Goal: Task Accomplishment & Management: Complete application form

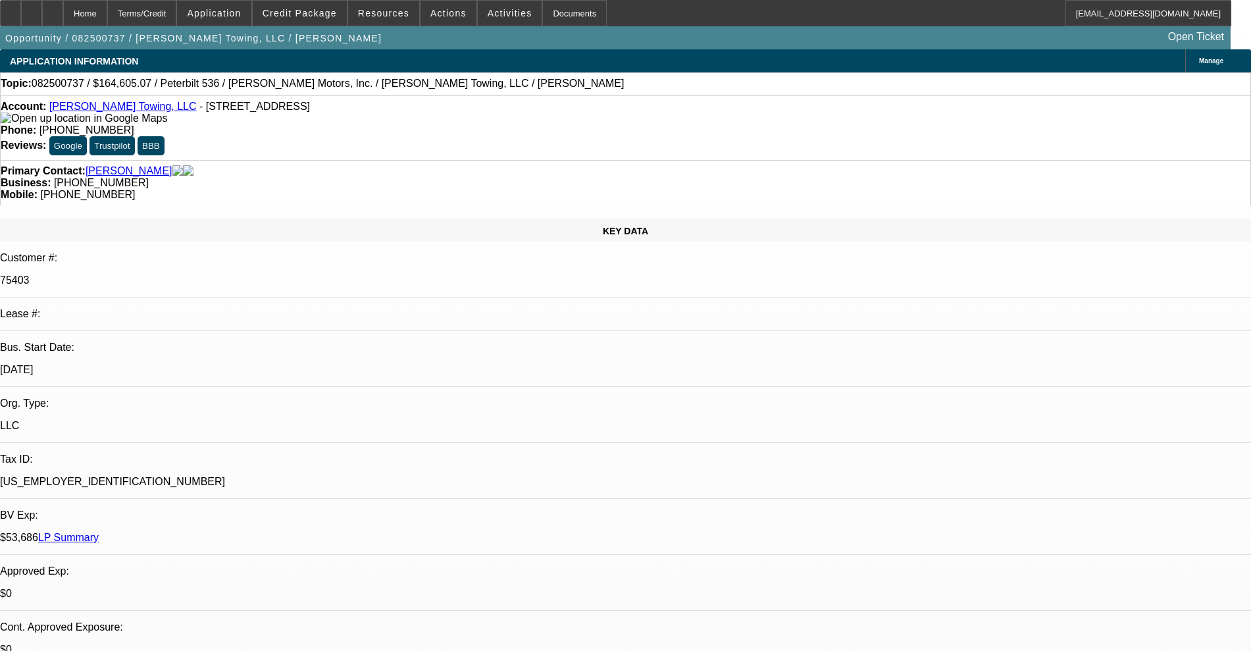
select select "0"
select select "2"
select select "0"
select select "6"
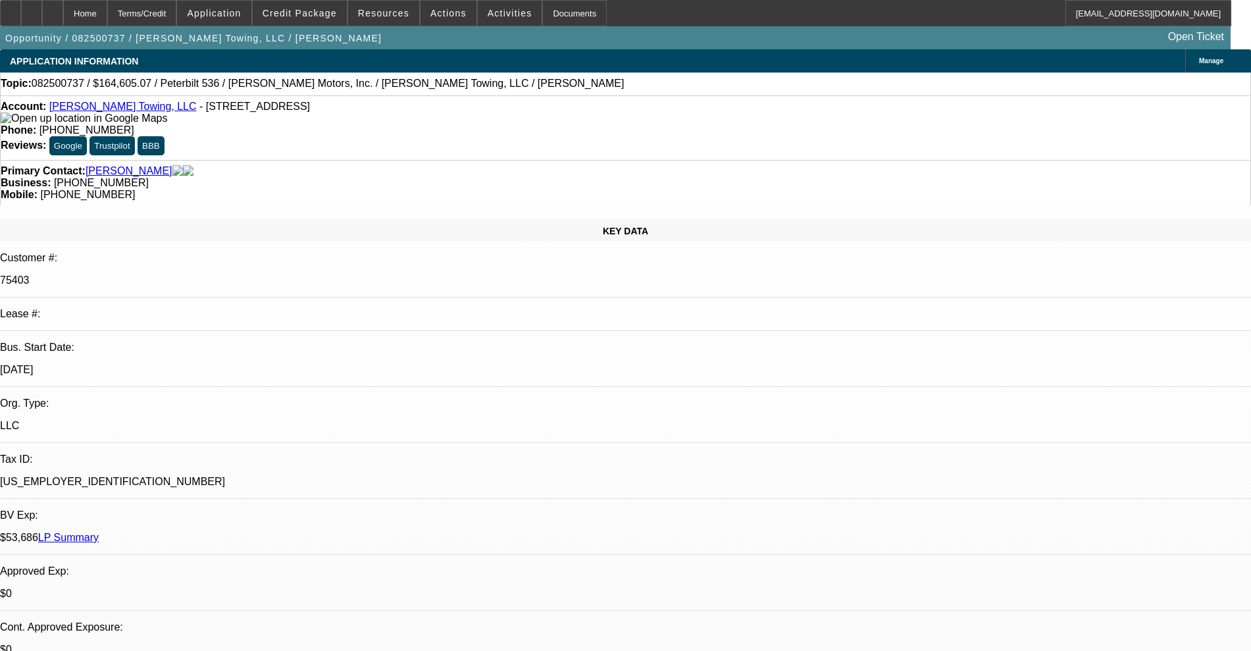
select select "0"
select select "2"
select select "0"
select select "6"
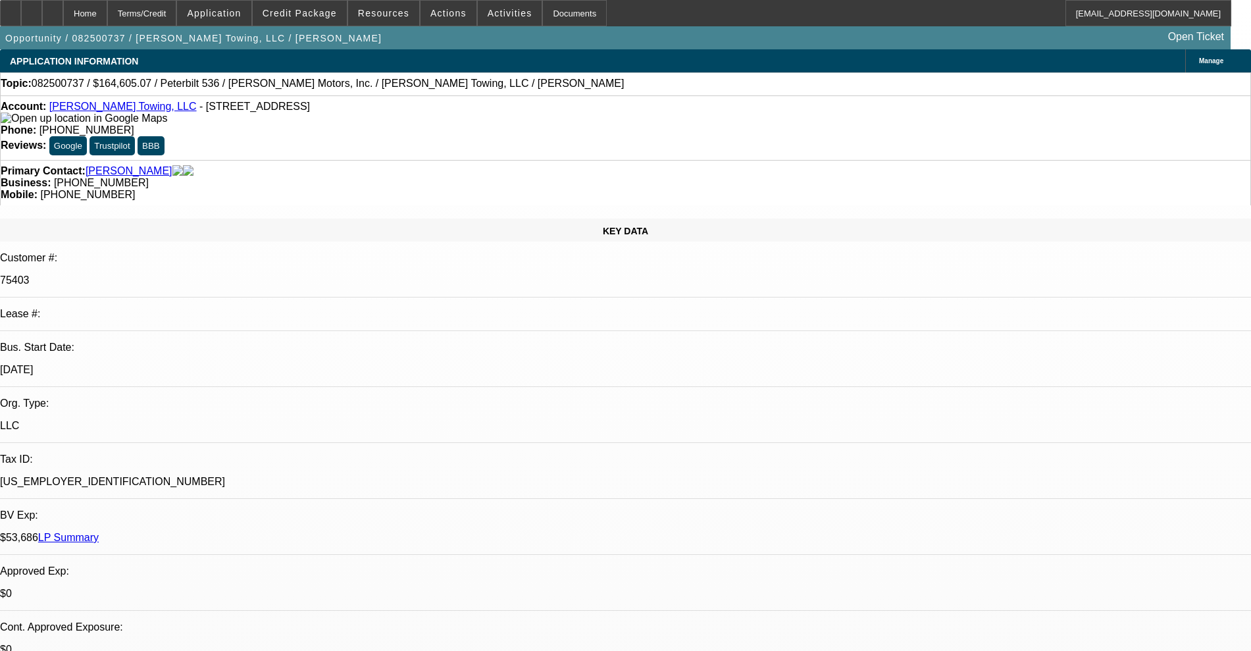
select select "0"
select select "6"
select select "0"
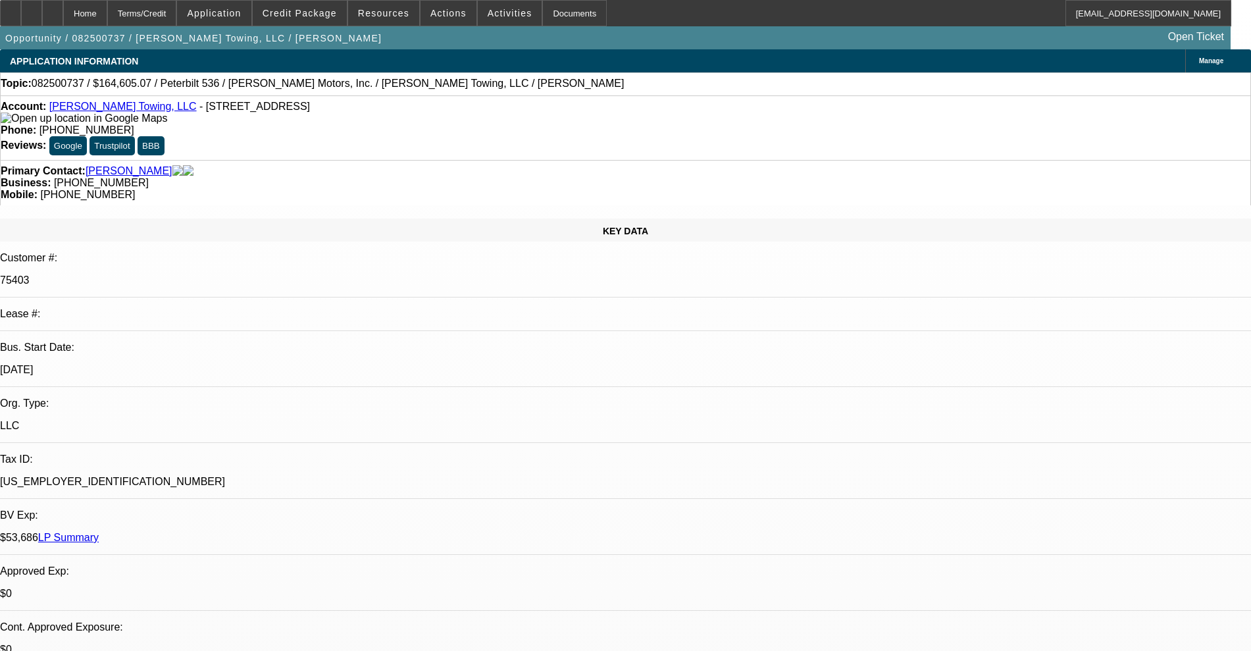
select select "0"
select select "2"
select select "0"
select select "6"
click at [21, 20] on div at bounding box center [10, 13] width 21 height 26
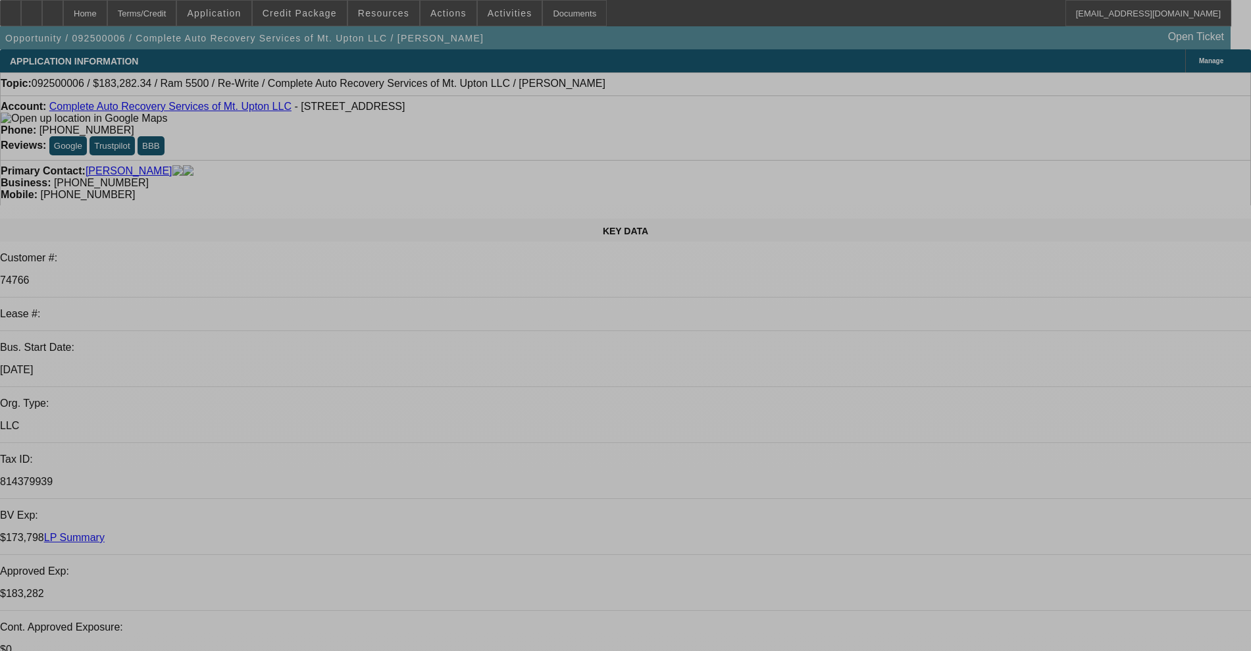
select select "0"
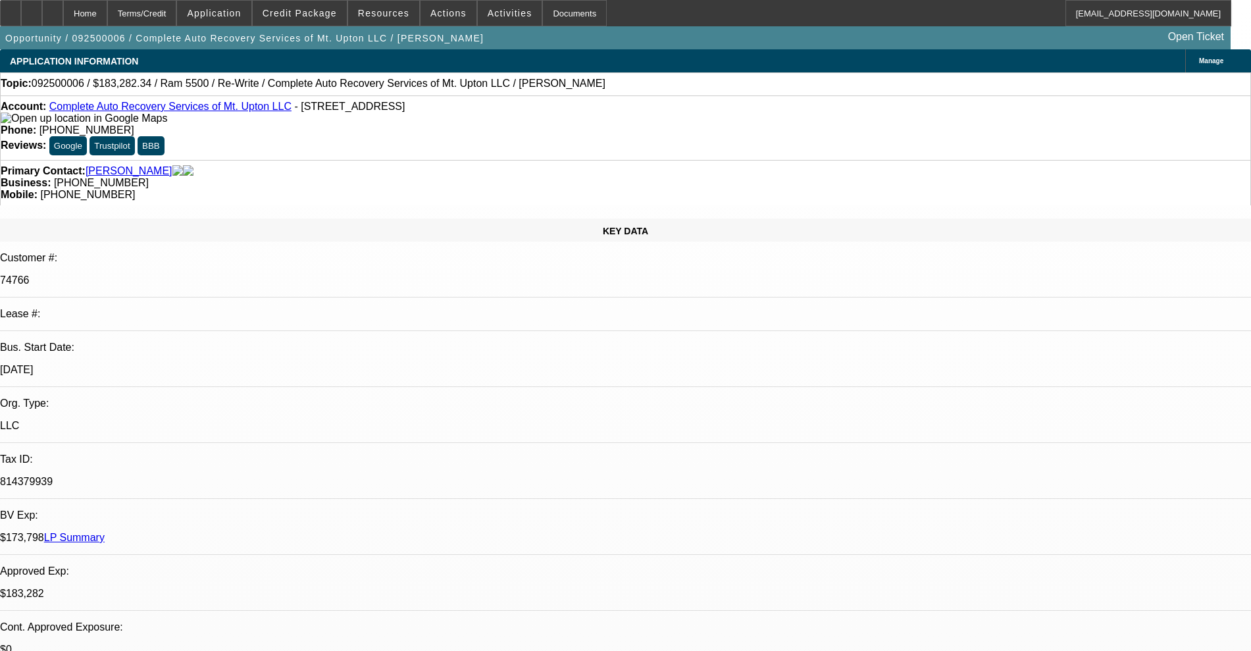
select select "2"
select select "0"
select select "6"
select select "0"
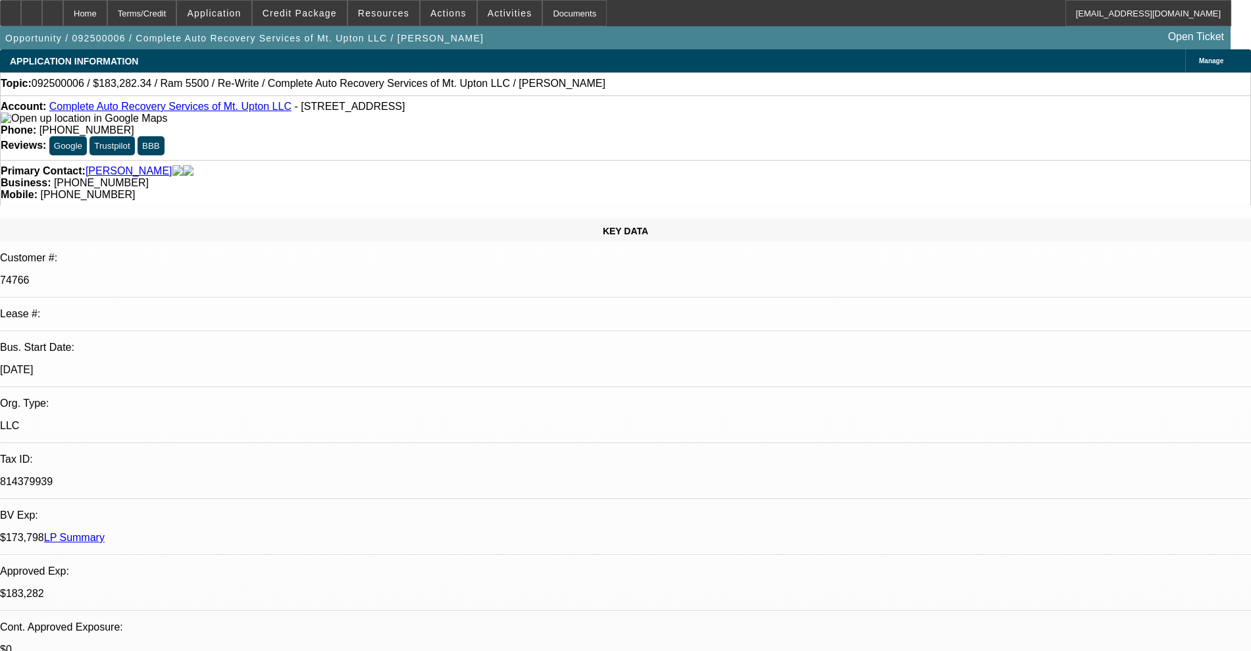
select select "2"
select select "0"
select select "6"
select select "0"
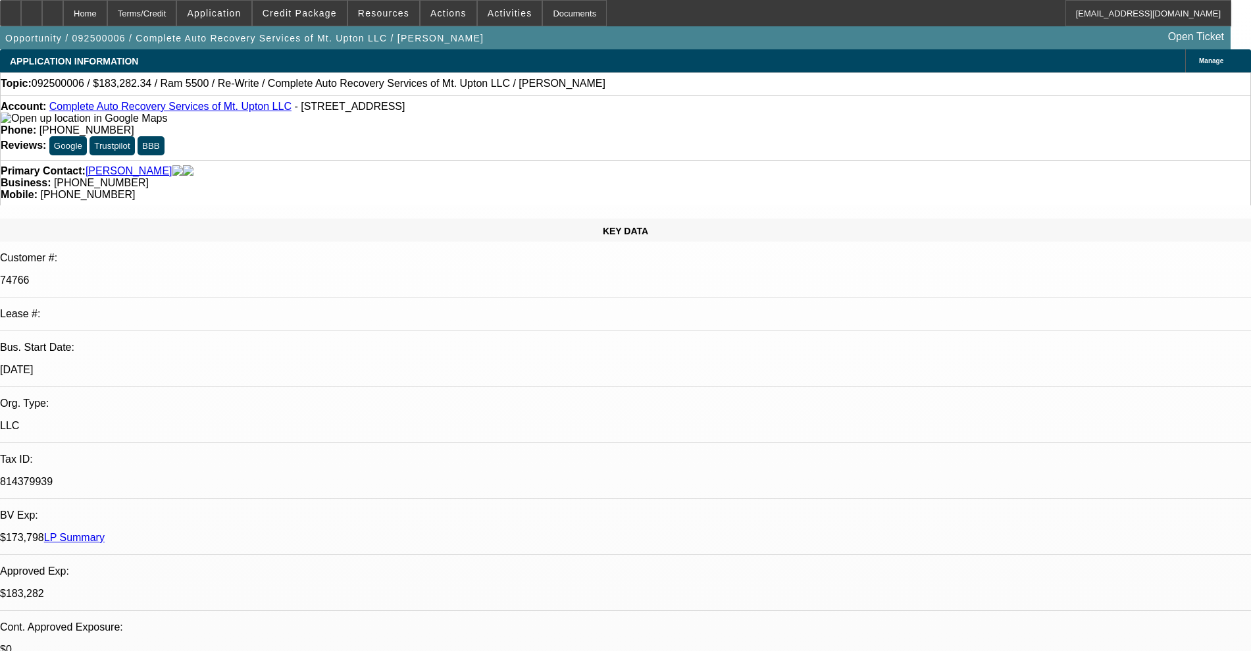
select select "2"
select select "0"
select select "6"
select select "0"
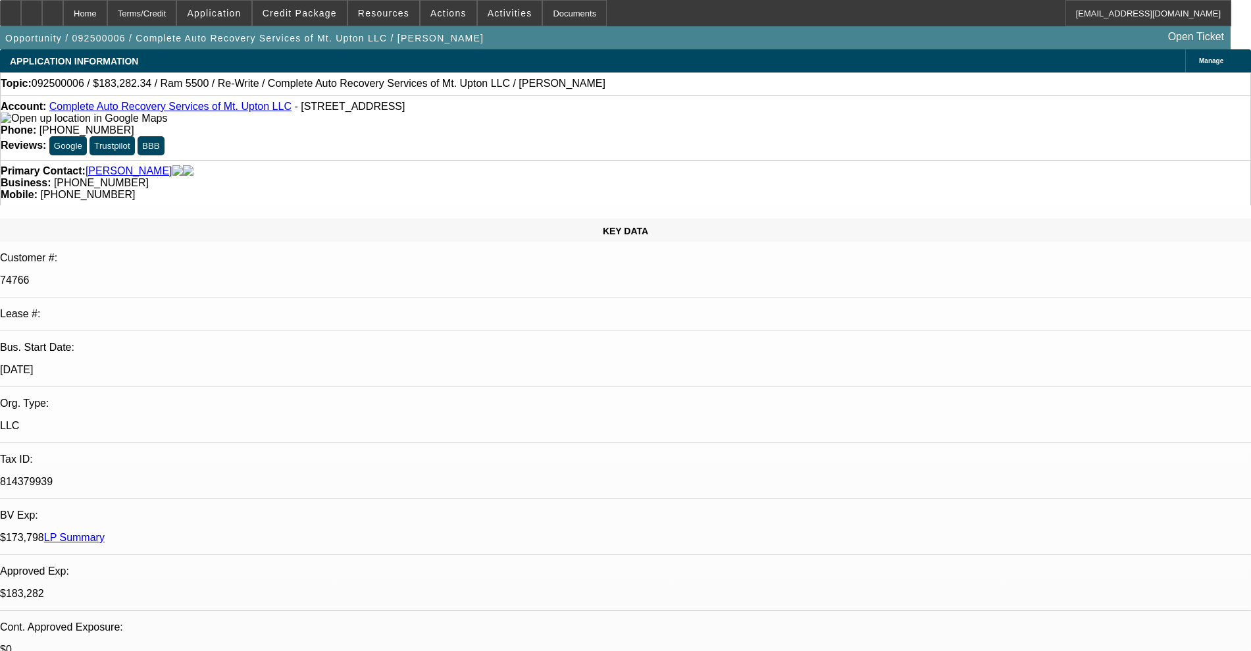
select select "2"
select select "0"
select select "6"
click at [147, 101] on div "Account: Complete Auto Recovery Services of Mt. Upton LLC - 299 High Bridge Rd,…" at bounding box center [625, 127] width 1251 height 64
click at [141, 112] on link "Complete Auto Recovery Services of Mt. Upton LLC" at bounding box center [170, 106] width 242 height 11
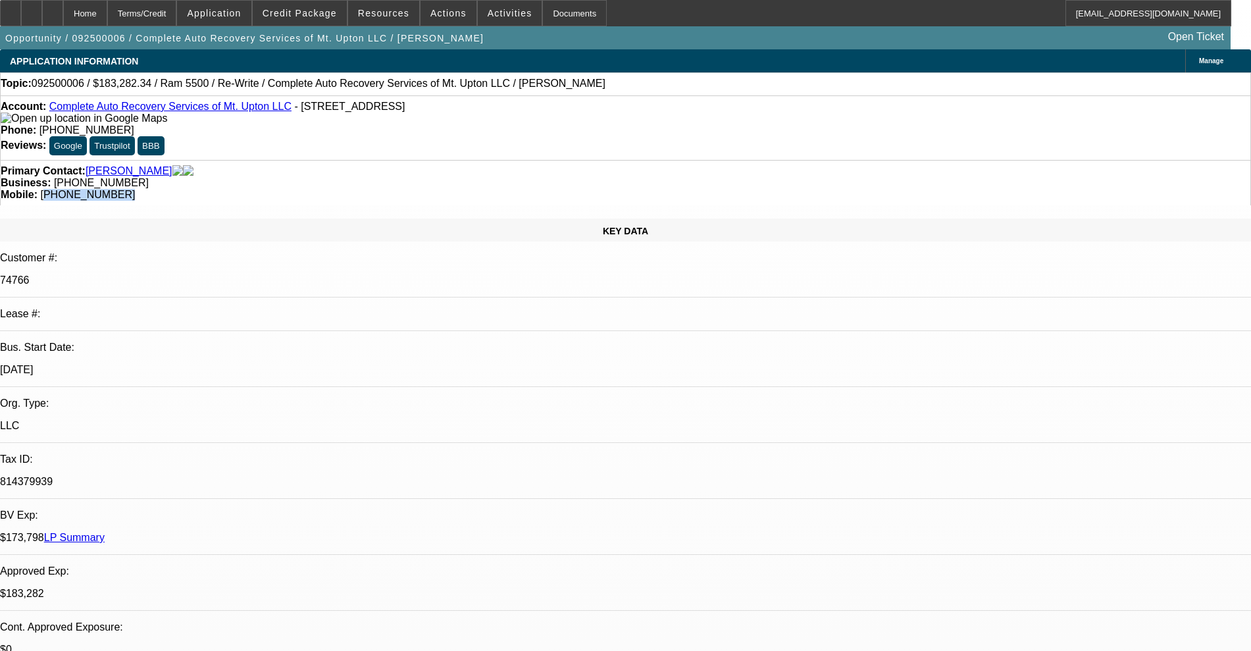
drag, startPoint x: 728, startPoint y: 163, endPoint x: 665, endPoint y: 159, distance: 63.3
click at [665, 160] on div "Primary Contact: Dean, Brian Business: (607) 441-4047 Mobile: (607) 373-7405" at bounding box center [625, 182] width 1251 height 45
copy span "607) 373-7405"
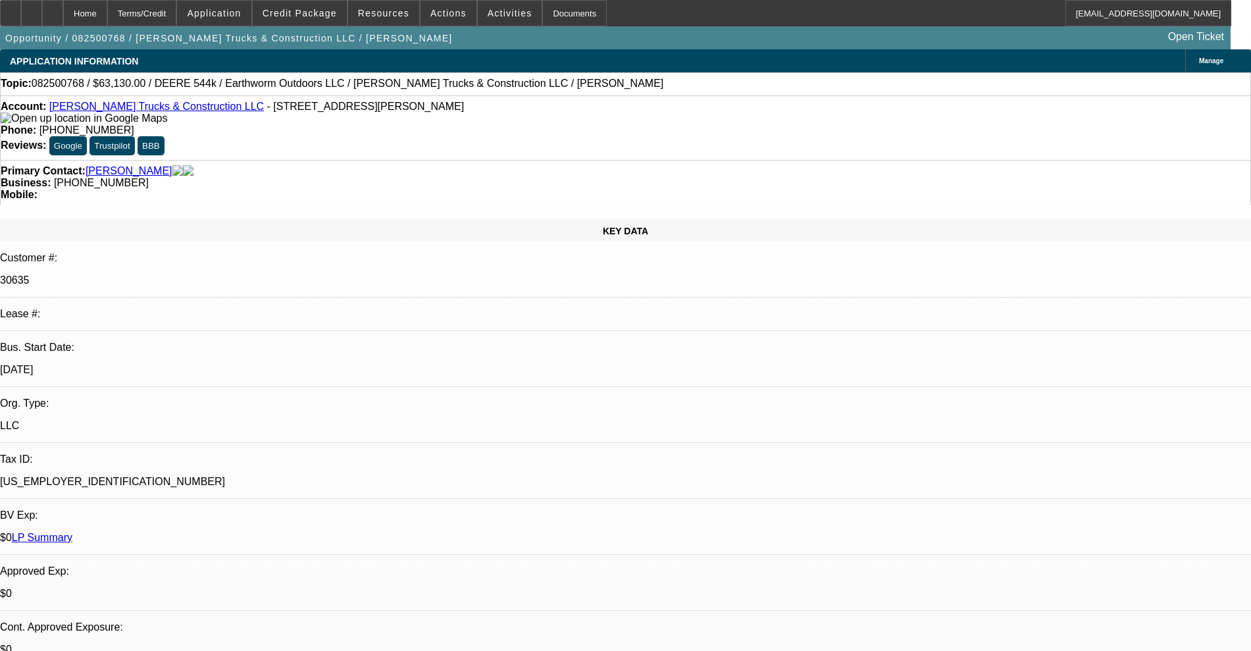
select select "0"
select select "2"
select select "0"
select select "6"
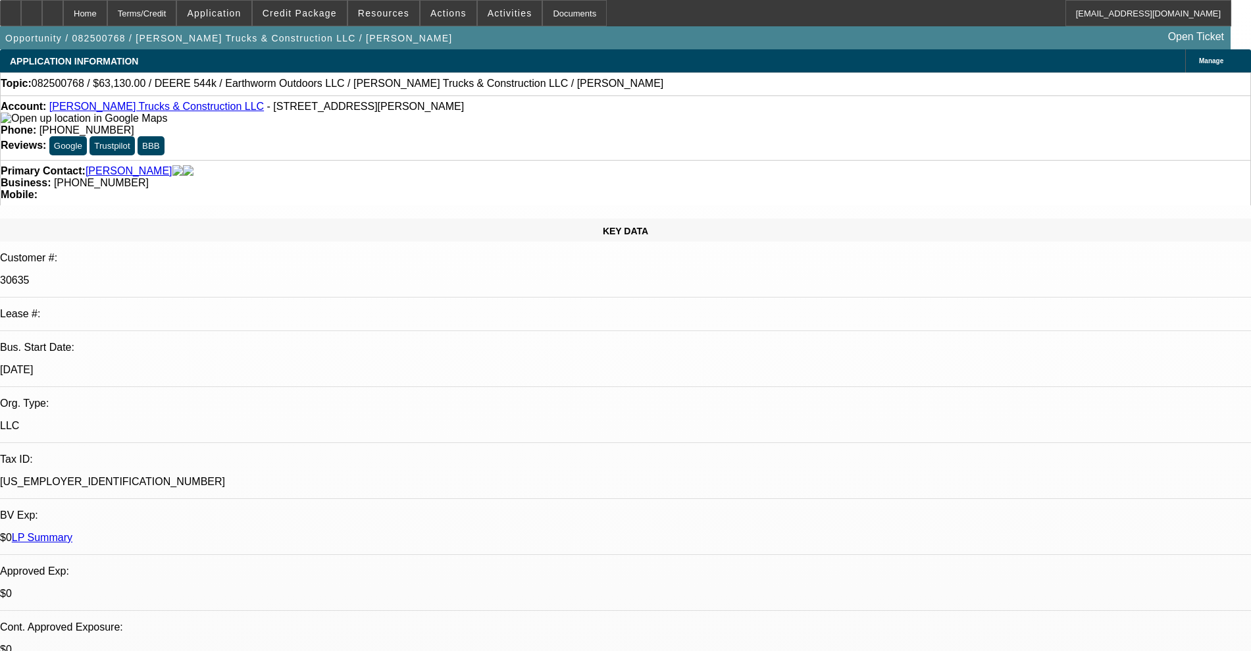
select select "0"
select select "2"
select select "0"
select select "6"
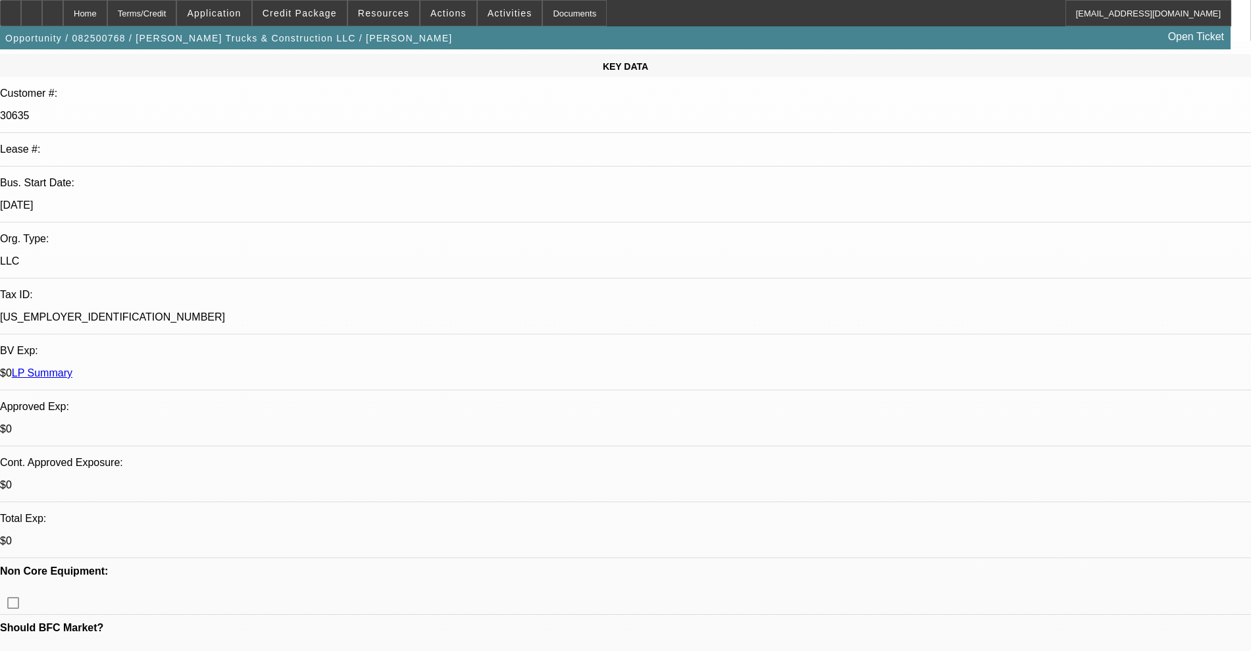
scroll to position [247, 0]
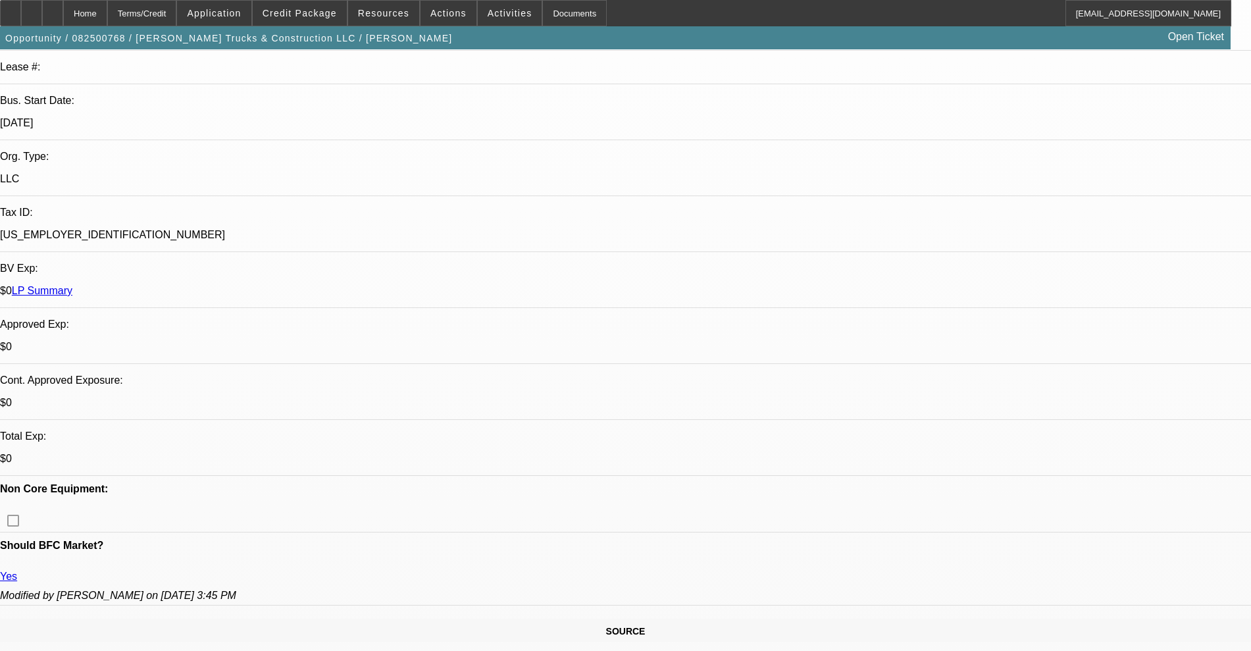
drag, startPoint x: 1211, startPoint y: 470, endPoint x: 1154, endPoint y: 472, distance: 56.6
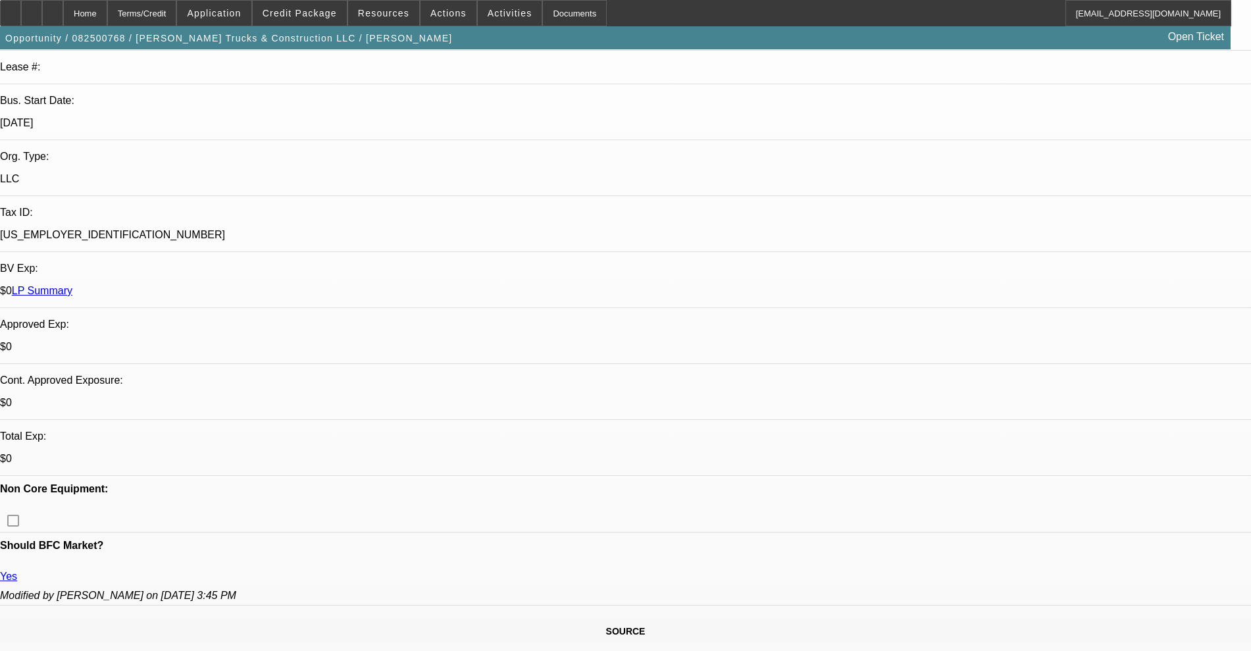
copy p "678-663-3918"
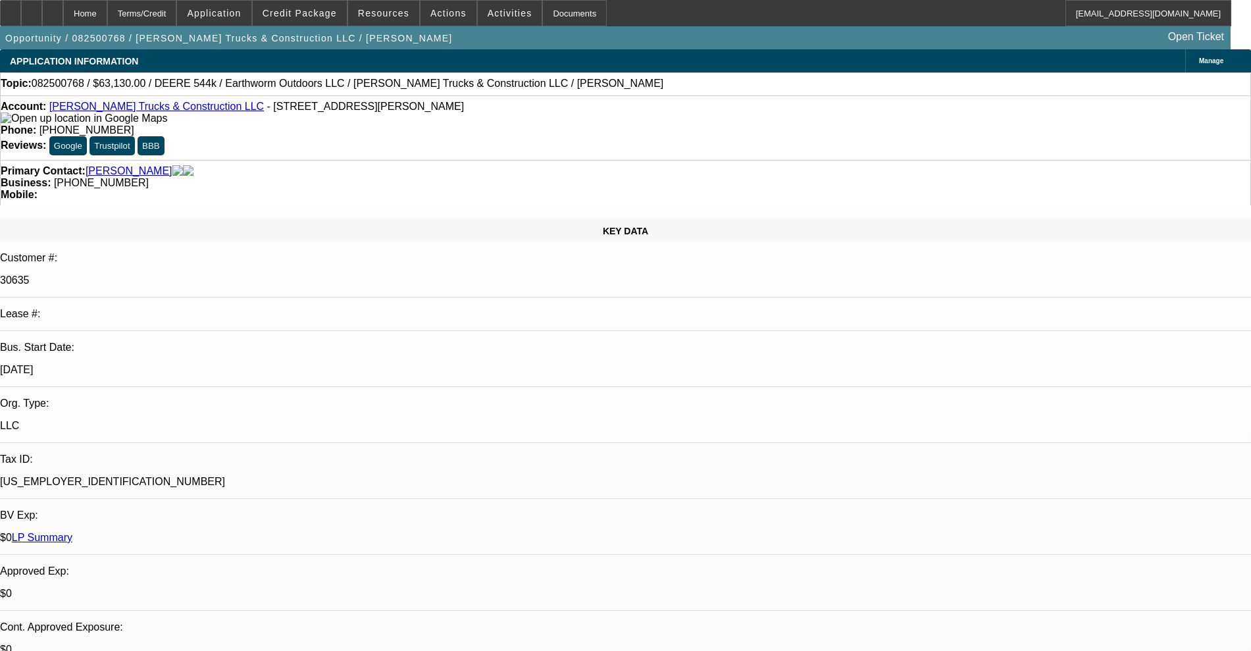
select select "0"
select select "2"
select select "0"
select select "6"
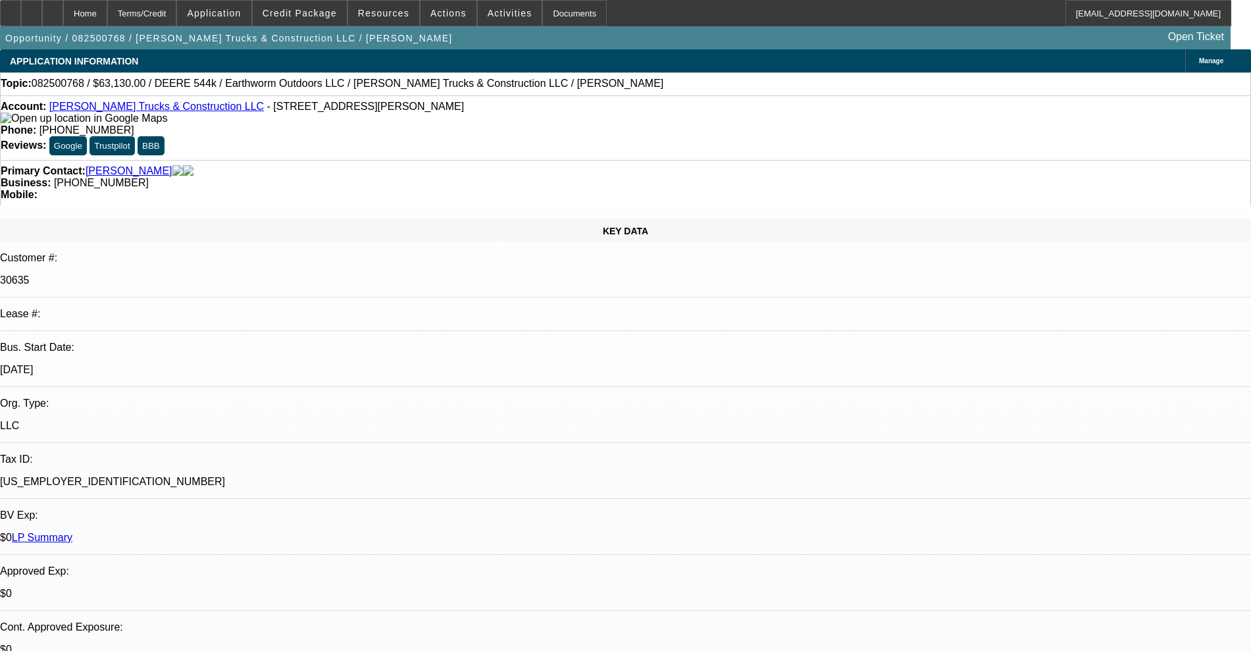
select select "0"
select select "2"
select select "0"
select select "6"
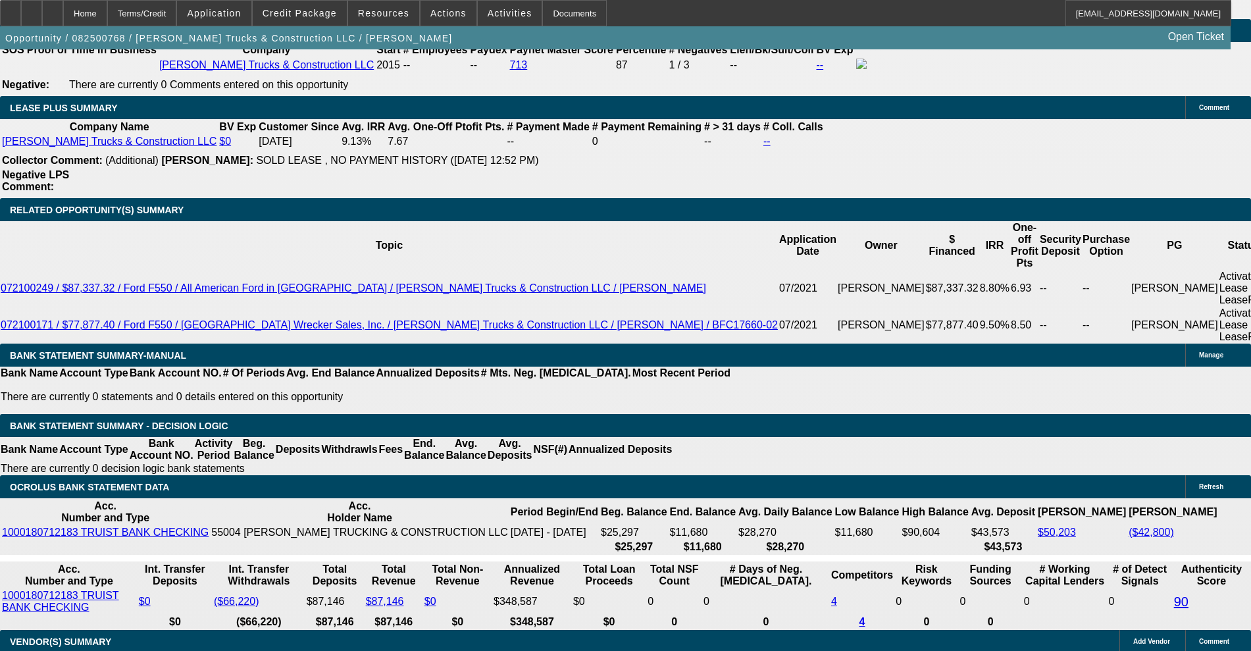
scroll to position [1974, 0]
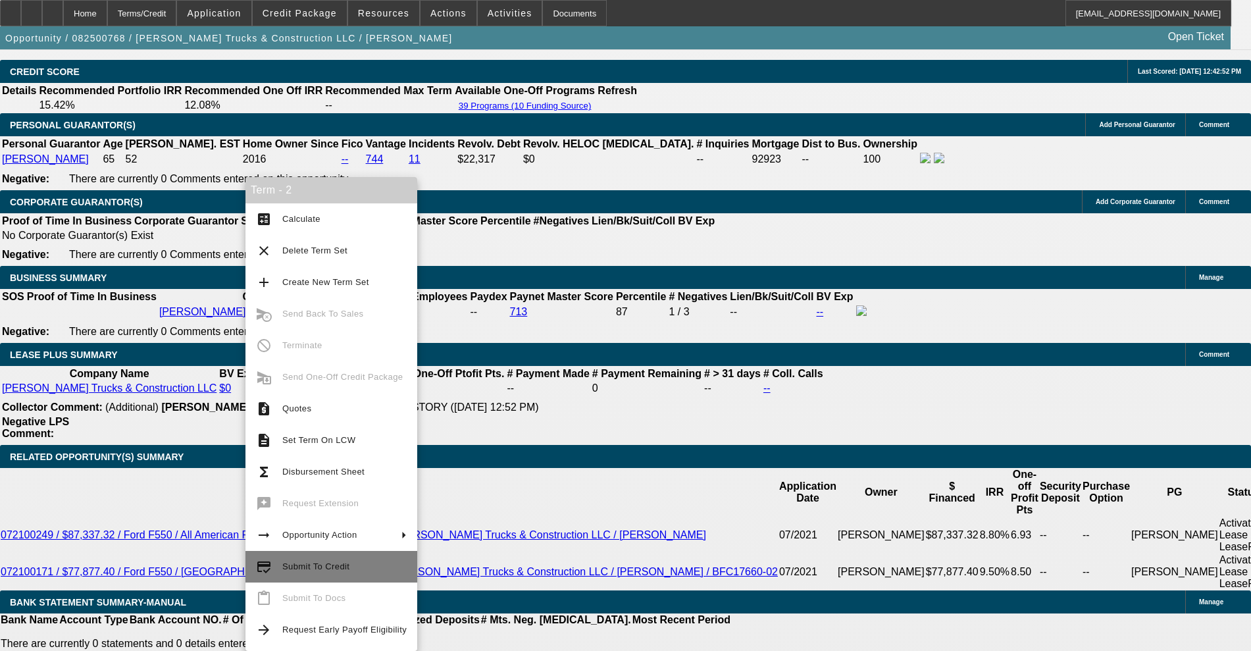
click at [292, 567] on span "Submit To Credit" at bounding box center [315, 566] width 67 height 10
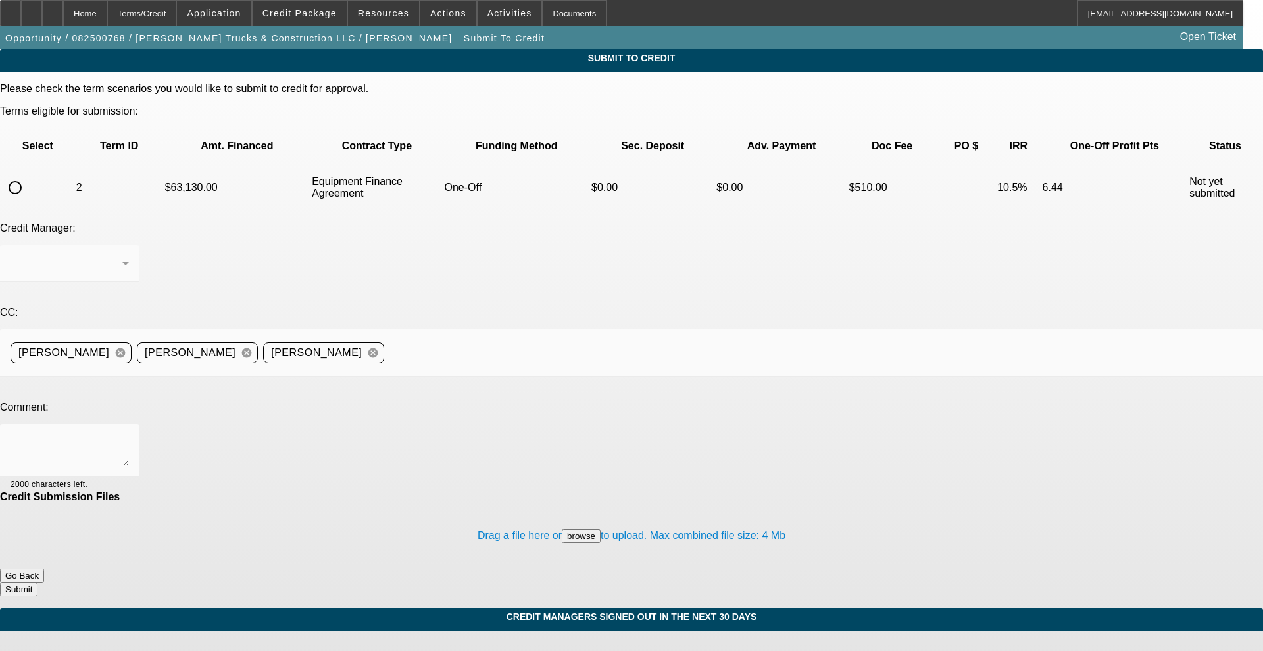
click at [28, 174] on input "radio" at bounding box center [15, 187] width 26 height 26
radio input "true"
click at [129, 434] on textarea at bounding box center [70, 450] width 118 height 32
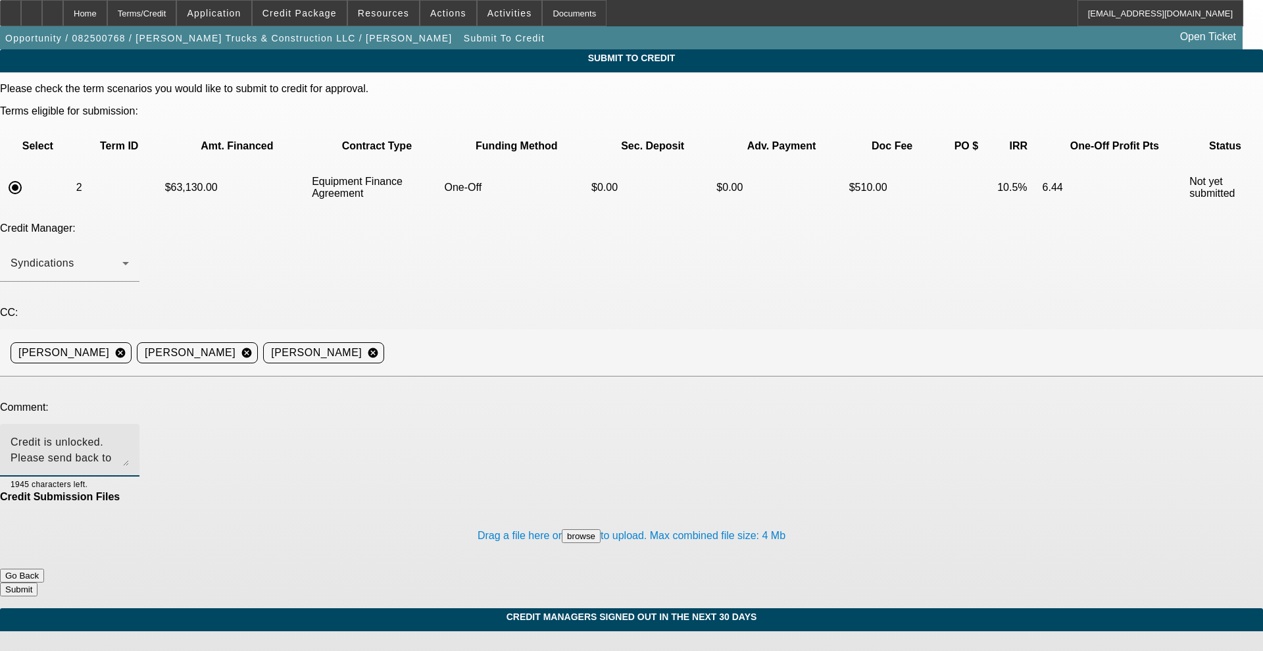
type textarea "Credit is unlocked. Please send back to Unifi. Thanks!"
click at [38, 582] on button "Submit" at bounding box center [19, 589] width 38 height 14
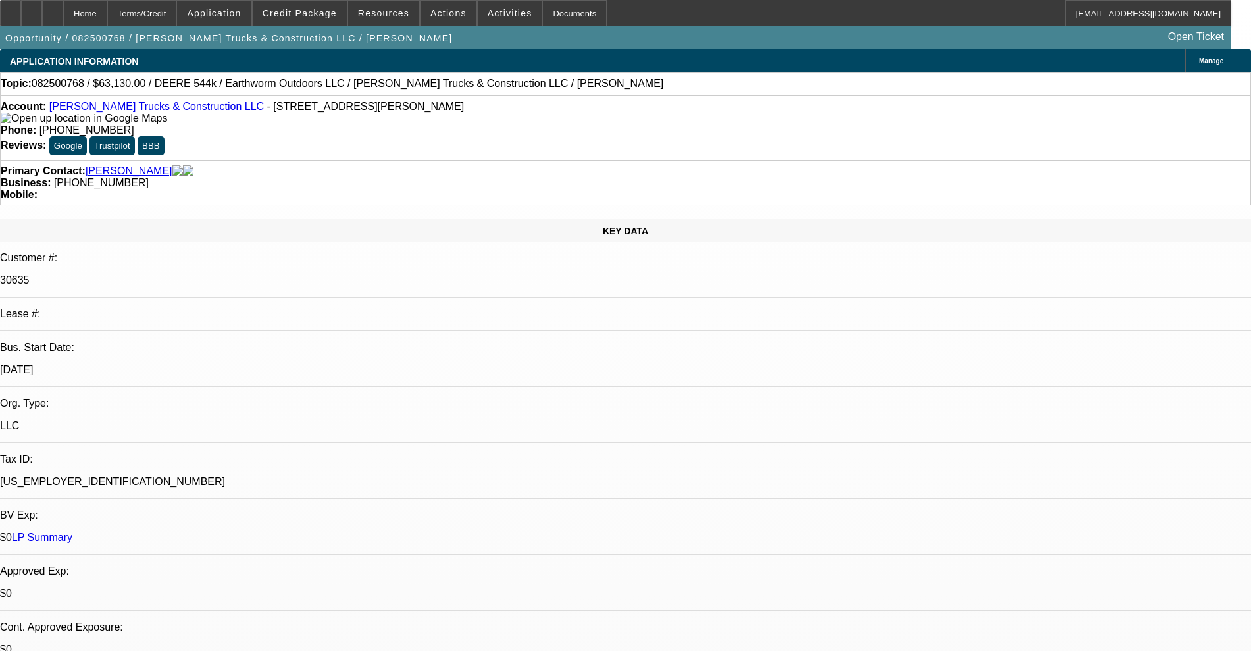
select select "0"
select select "2"
select select "0"
select select "6"
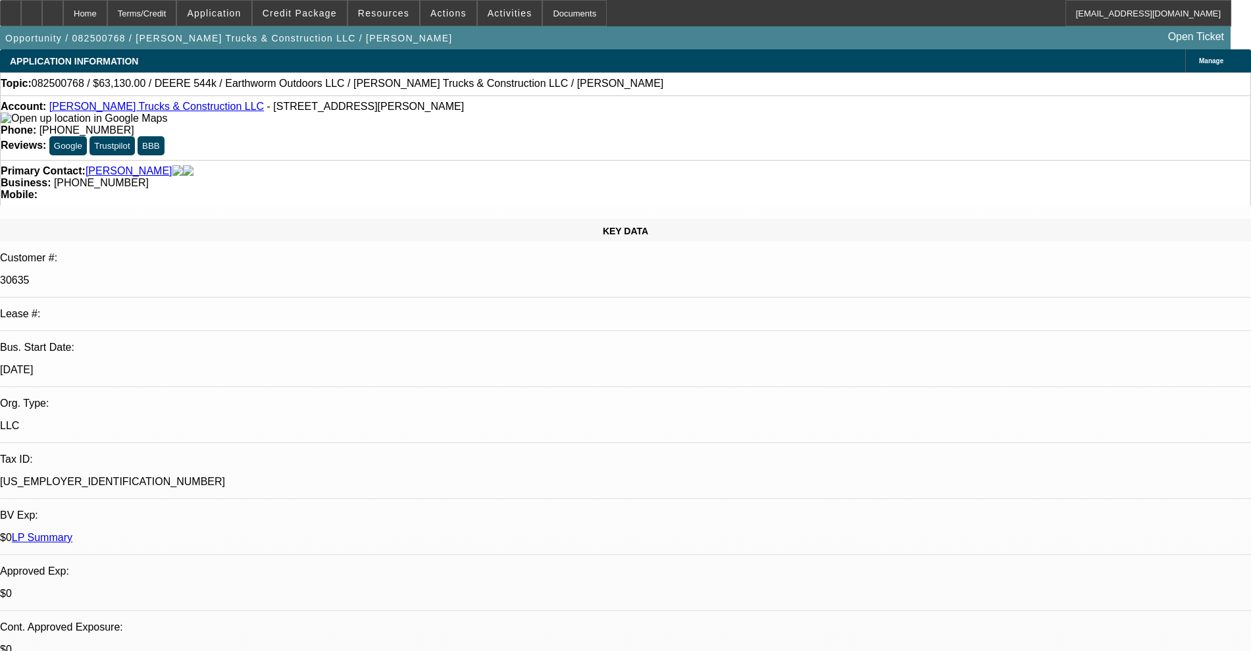
select select "0"
select select "2"
select select "0"
select select "6"
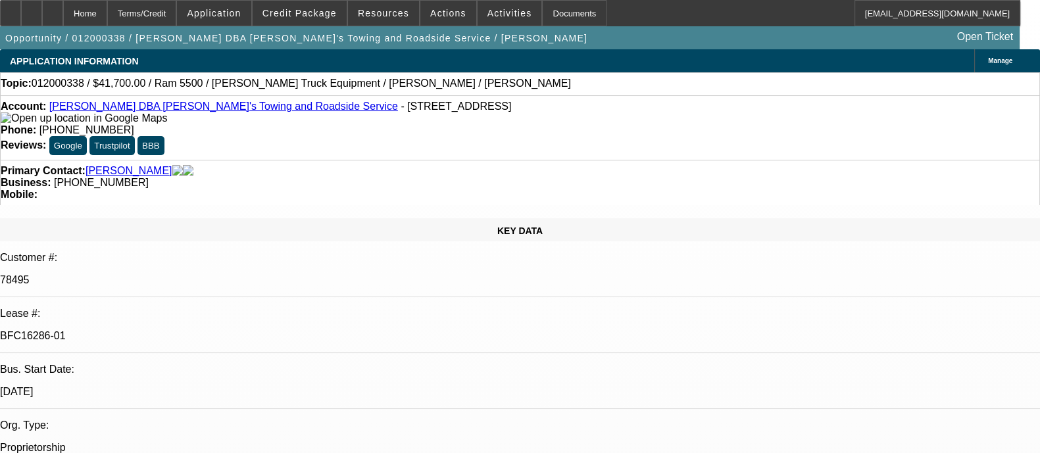
select select "0"
select select "2"
select select "0.1"
select select "4"
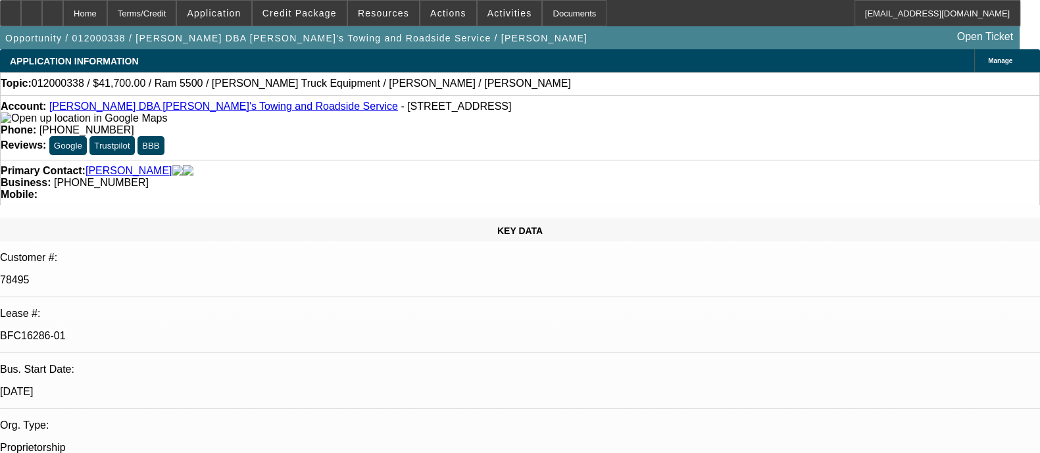
select select "0"
select select "2"
select select "0.1"
select select "4"
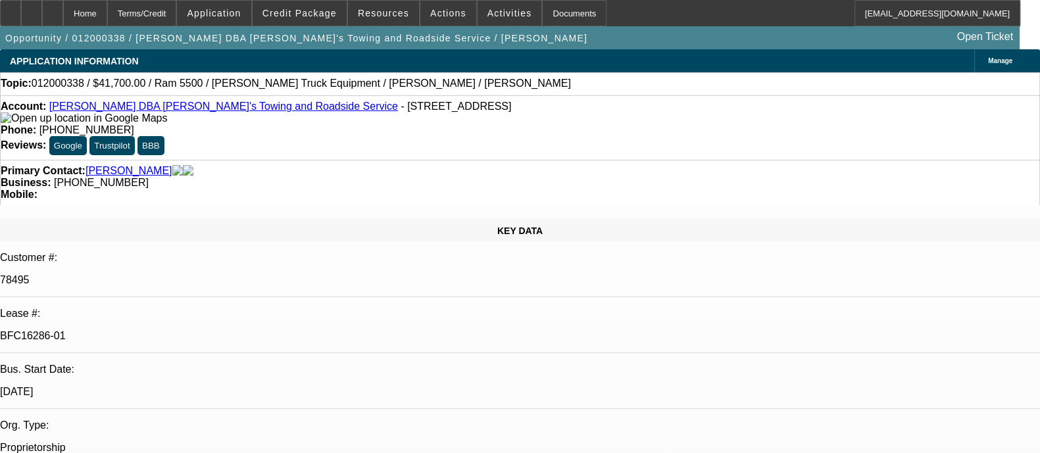
select select "0"
select select "2"
select select "0.1"
select select "4"
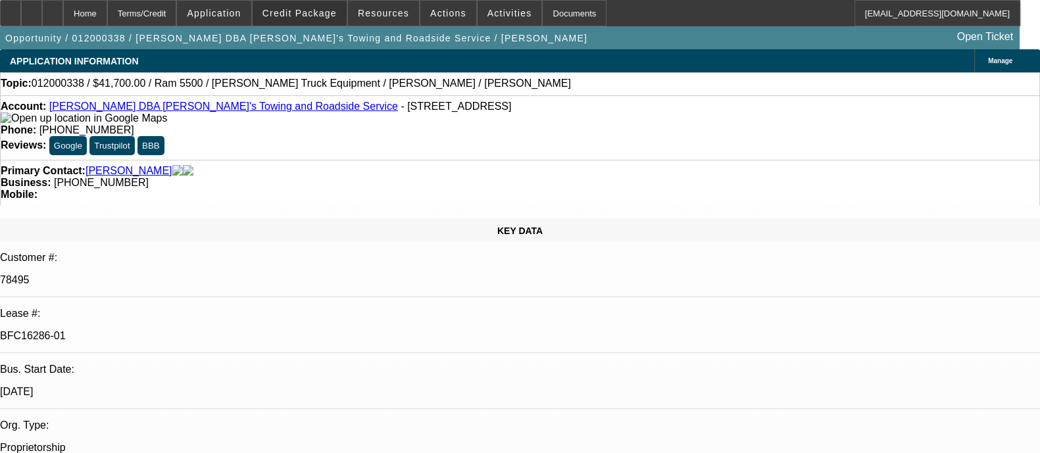
click at [319, 11] on span "Credit Package" at bounding box center [300, 13] width 74 height 11
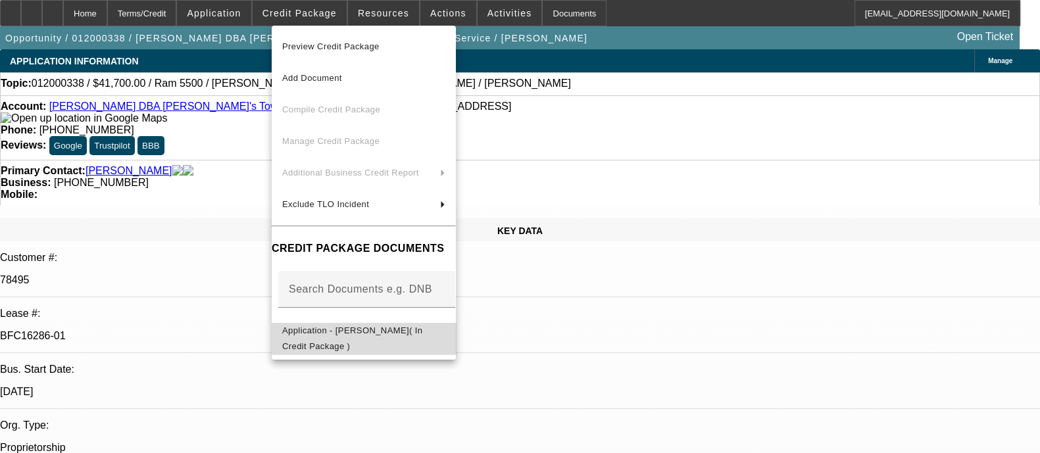
click at [334, 331] on span "Application - Yared Mehanzel( In Credit Package )" at bounding box center [352, 339] width 140 height 26
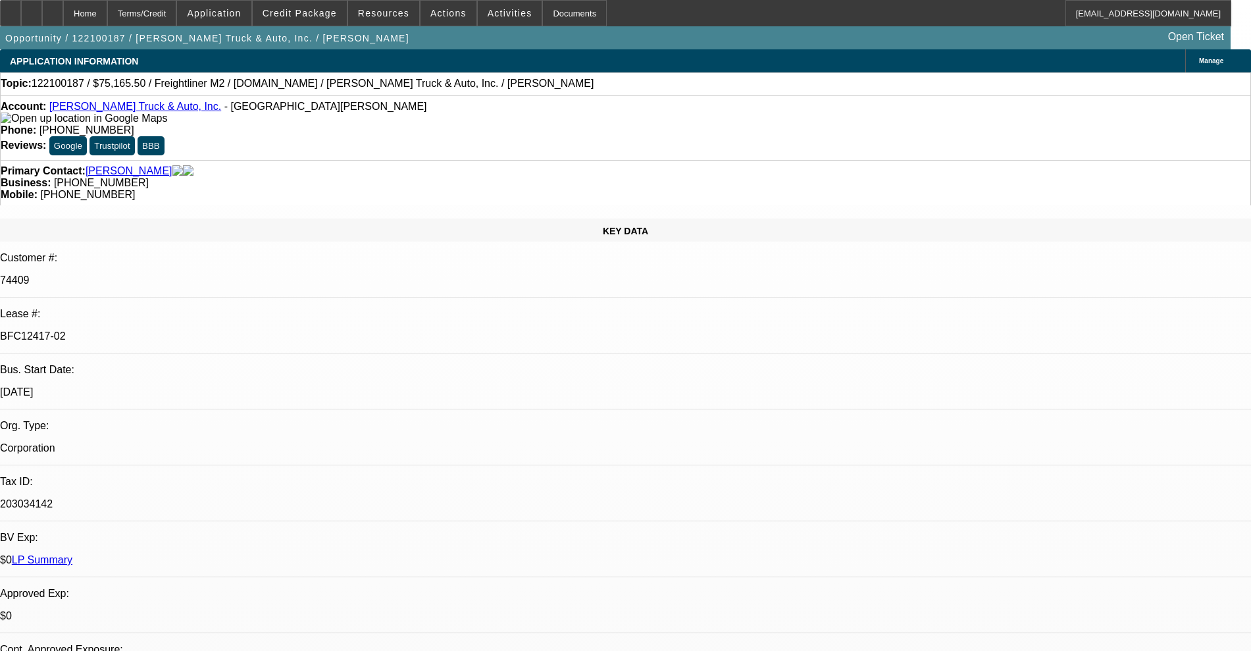
select select "0"
select select "2"
select select "0"
select select "6"
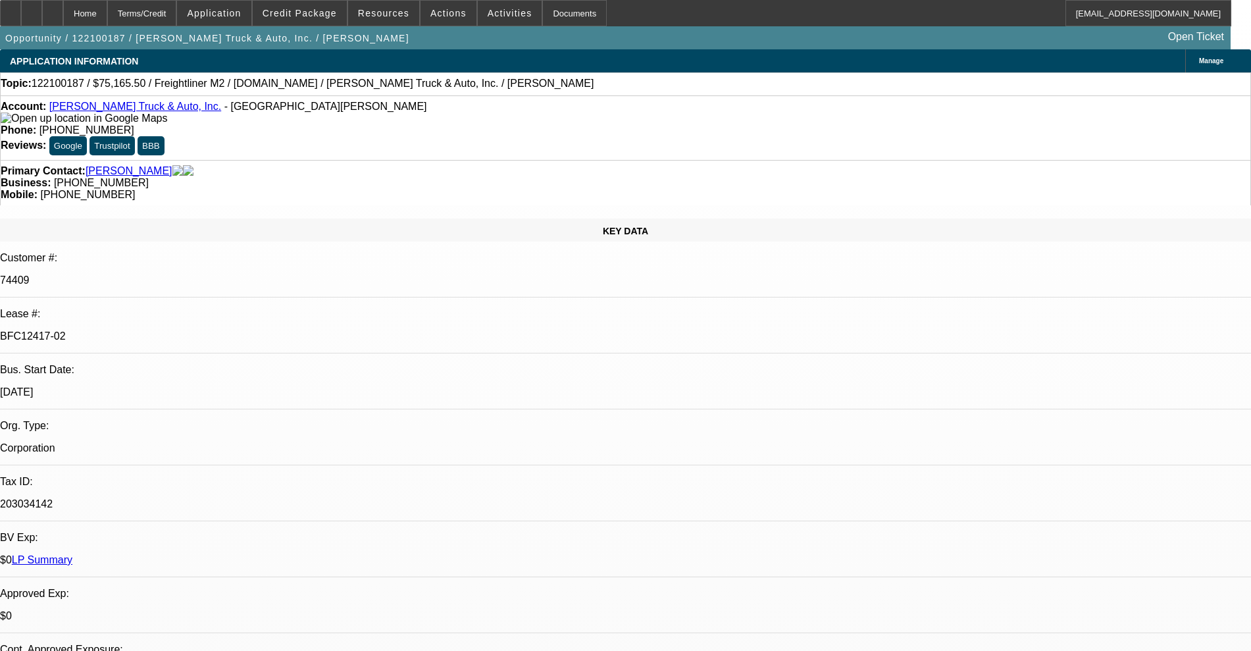
select select "0"
select select "2"
select select "0"
select select "6"
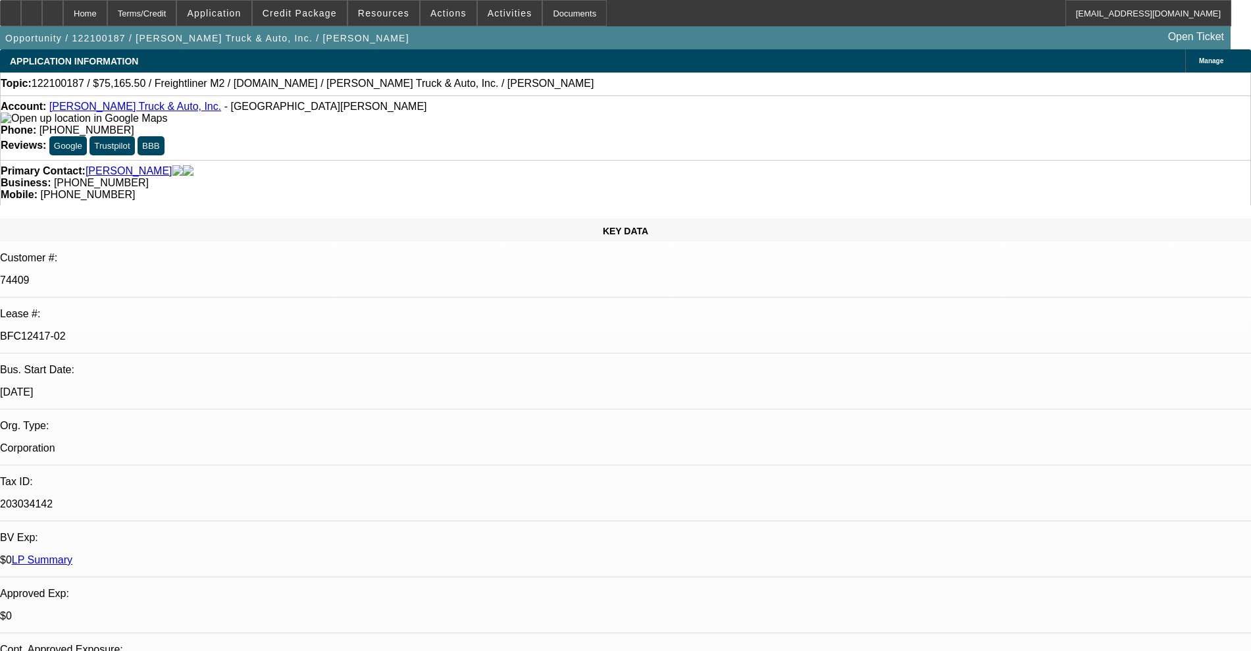
select select "0"
select select "2"
select select "0"
select select "6"
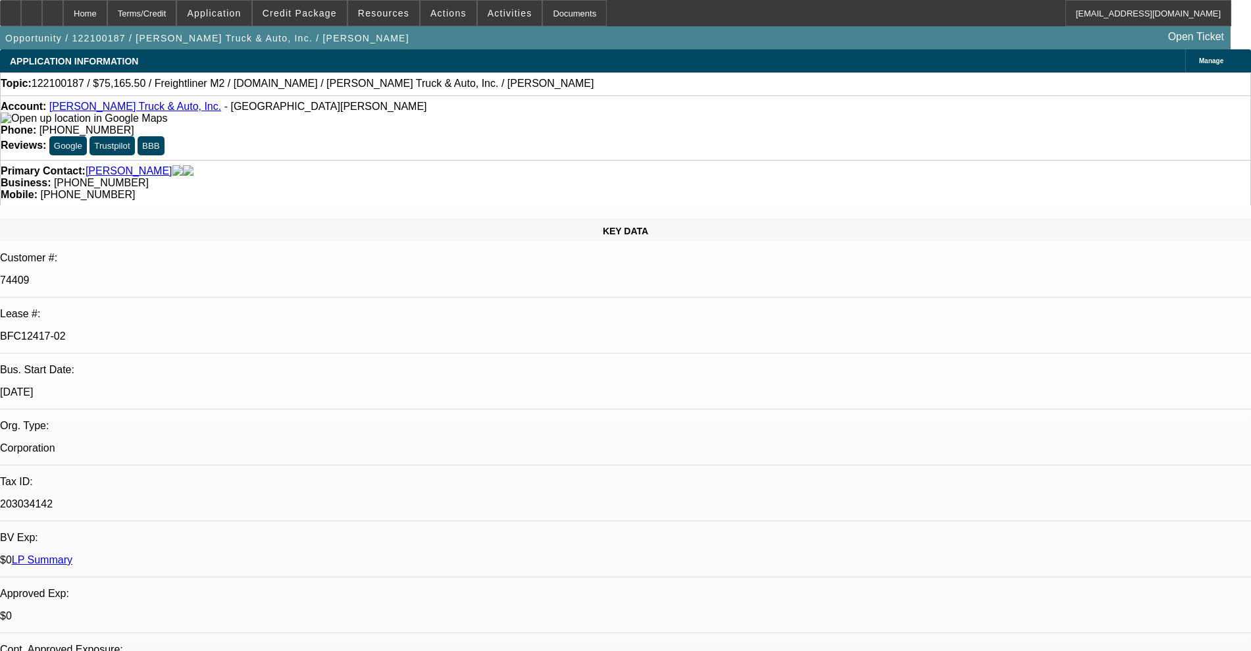
select select "0"
select select "2"
select select "0"
select select "6"
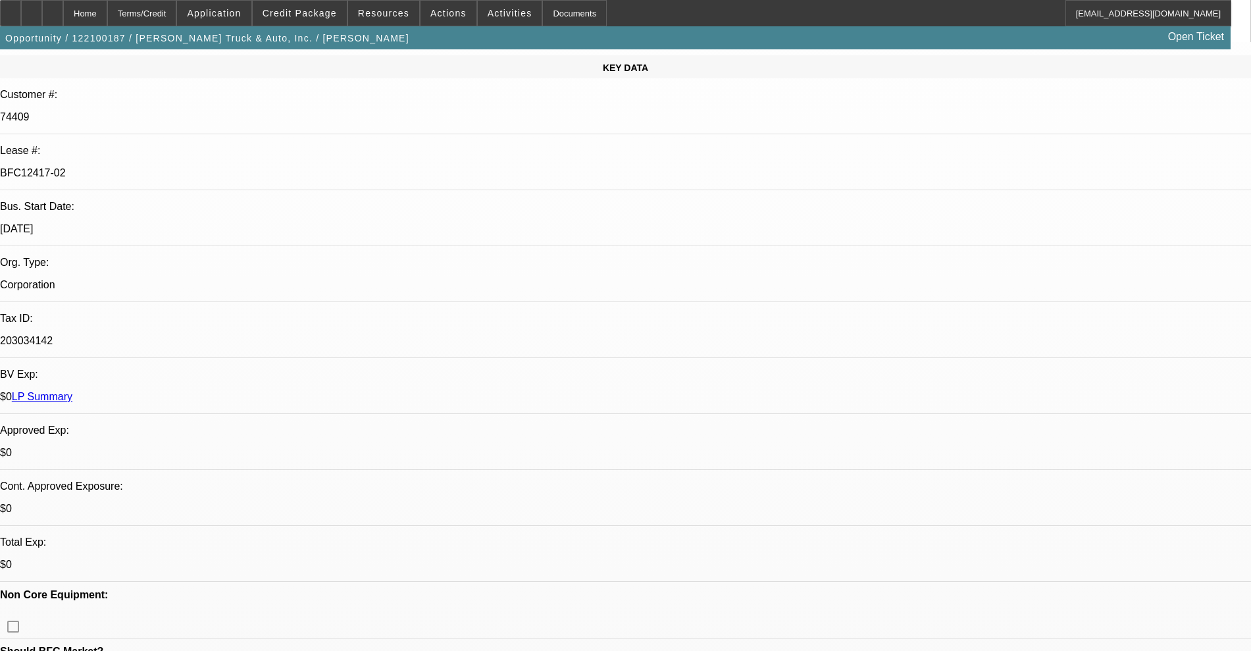
scroll to position [82, 0]
